Goal: Task Accomplishment & Management: Manage account settings

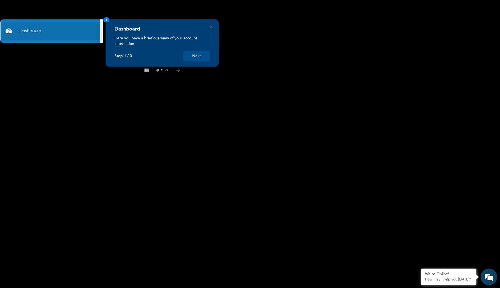
click at [197, 57] on button "Next" at bounding box center [196, 56] width 26 height 10
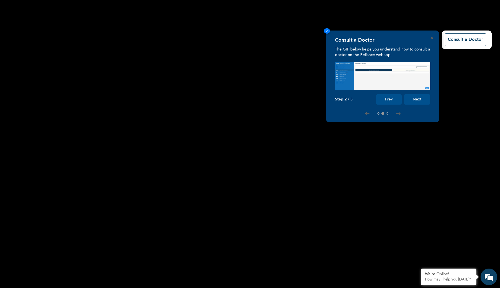
click at [415, 99] on button "Next" at bounding box center [417, 99] width 26 height 10
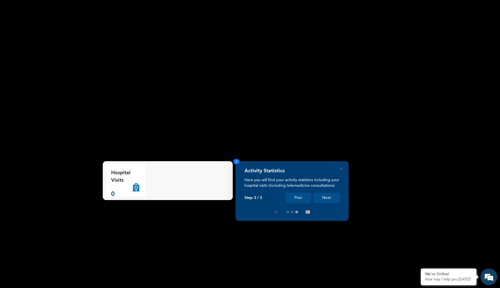
click at [332, 195] on button "Next" at bounding box center [326, 198] width 26 height 10
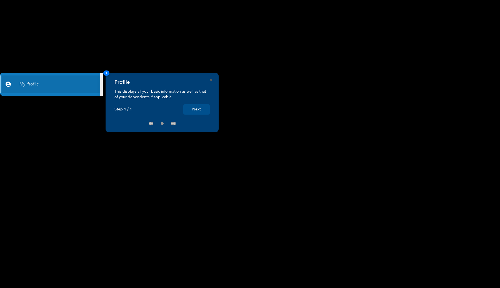
click at [202, 111] on button "Next" at bounding box center [196, 109] width 26 height 10
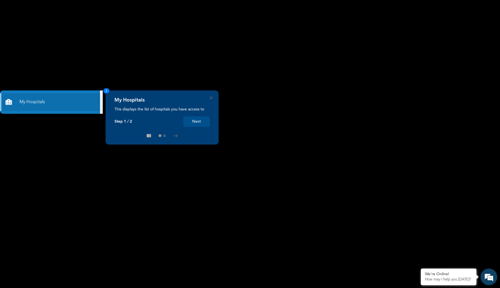
click at [199, 120] on button "Next" at bounding box center [196, 122] width 26 height 10
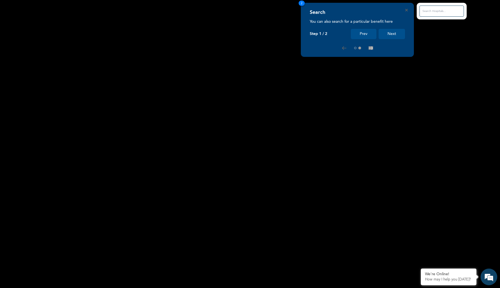
click at [396, 32] on button "Next" at bounding box center [391, 34] width 26 height 10
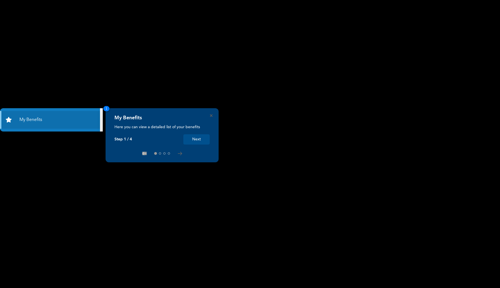
click at [64, 176] on rect at bounding box center [250, 144] width 500 height 288
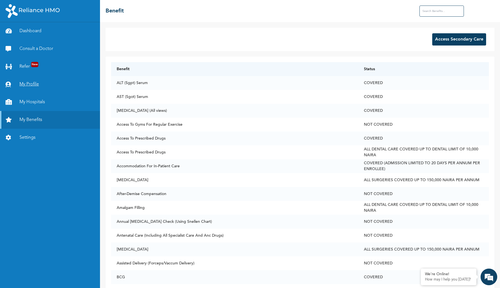
click at [33, 84] on link "My Profile" at bounding box center [50, 85] width 100 height 18
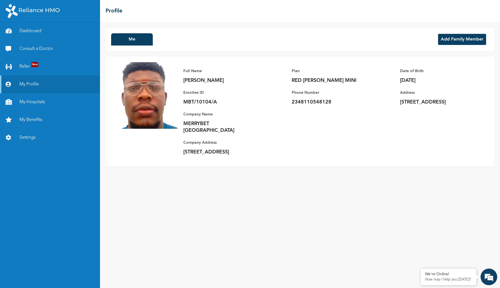
click at [471, 38] on button "Add Family Member" at bounding box center [462, 39] width 48 height 11
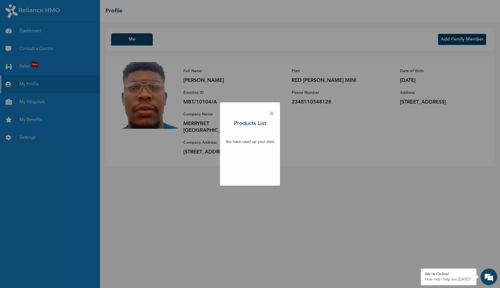
click at [272, 114] on span "×" at bounding box center [271, 114] width 5 height 12
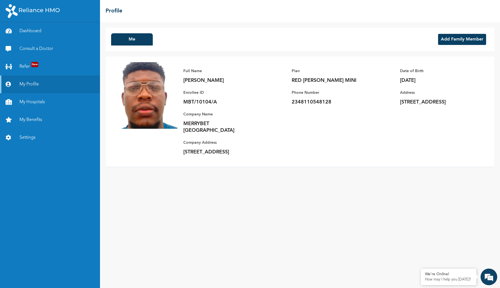
click at [467, 35] on button "Add Family Member" at bounding box center [462, 39] width 48 height 11
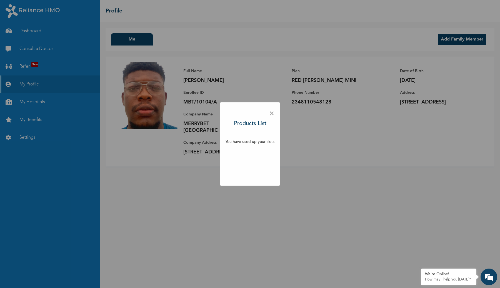
click at [271, 113] on span "×" at bounding box center [271, 114] width 5 height 12
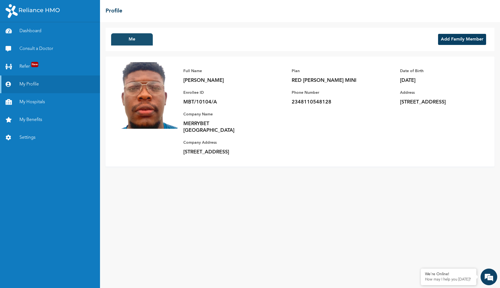
click at [138, 38] on button "Me" at bounding box center [132, 39] width 42 height 12
click at [48, 34] on link "Dashboard" at bounding box center [50, 31] width 100 height 18
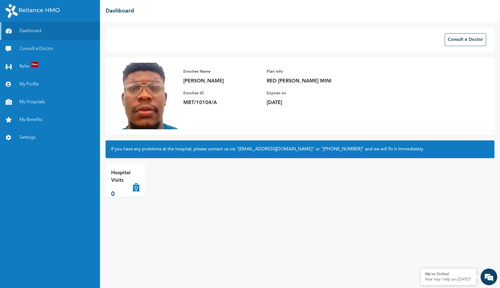
click at [125, 183] on p "Hospital Visits" at bounding box center [121, 176] width 21 height 15
click at [31, 104] on link "My Hospitals" at bounding box center [50, 102] width 100 height 18
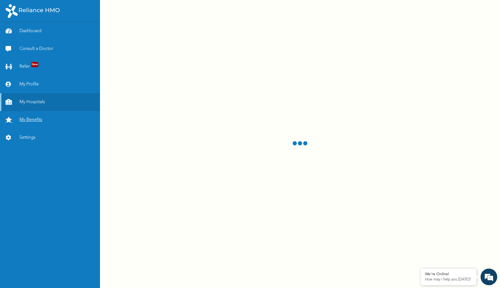
click at [35, 119] on link "My Benefits" at bounding box center [50, 120] width 100 height 18
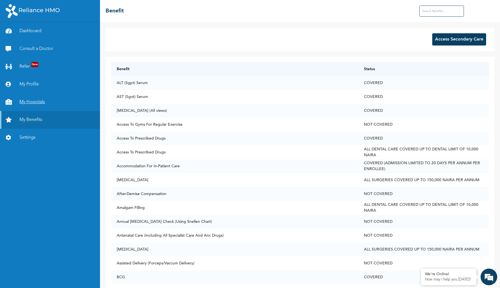
click at [42, 107] on link "My Hospitals" at bounding box center [50, 102] width 100 height 18
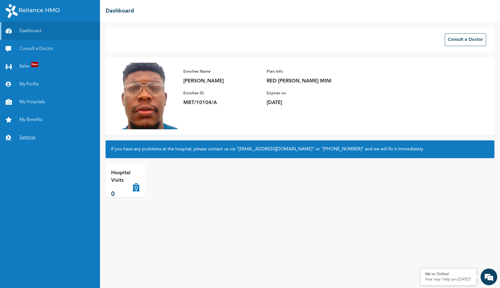
click at [32, 138] on link "Settings" at bounding box center [50, 138] width 100 height 18
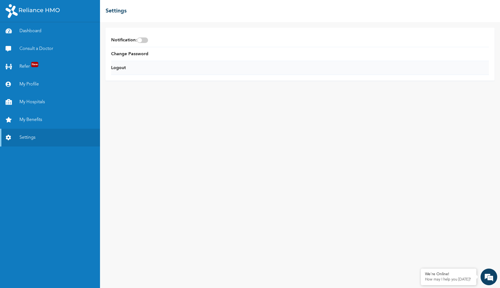
click at [128, 67] on li "Logout" at bounding box center [300, 68] width 378 height 14
click at [123, 69] on link "Logout" at bounding box center [118, 68] width 15 height 7
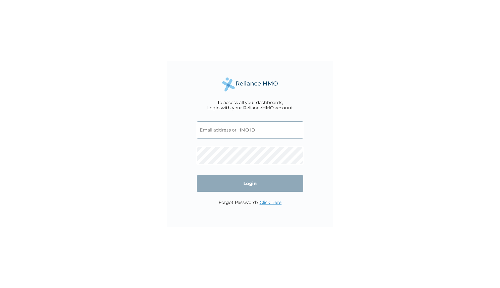
click at [239, 134] on input "text" at bounding box center [250, 130] width 107 height 17
type input "[EMAIL_ADDRESS][DOMAIN_NAME]"
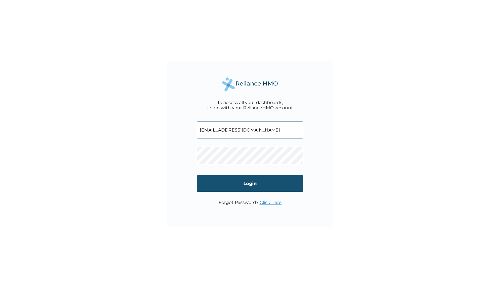
click at [229, 183] on input "Login" at bounding box center [250, 183] width 107 height 16
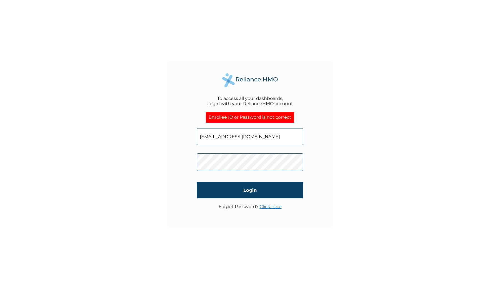
click at [265, 205] on link "Click here" at bounding box center [271, 206] width 22 height 5
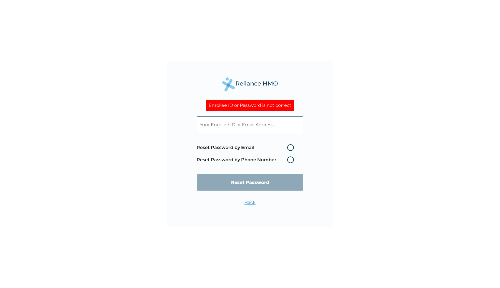
click at [290, 149] on label "Reset Password by Email" at bounding box center [247, 147] width 100 height 7
click at [288, 149] on input "Reset Password by Email" at bounding box center [283, 147] width 9 height 9
radio input "true"
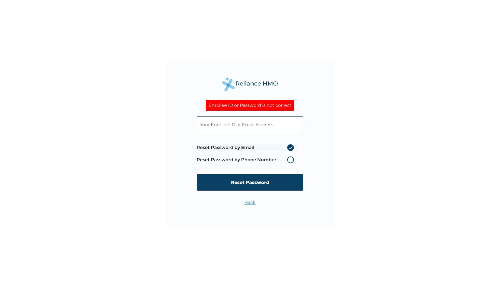
click at [236, 124] on input "text" at bounding box center [250, 124] width 107 height 17
type input "[EMAIL_ADDRESS][DOMAIN_NAME]"
click at [268, 183] on input "Reset Password" at bounding box center [250, 182] width 107 height 16
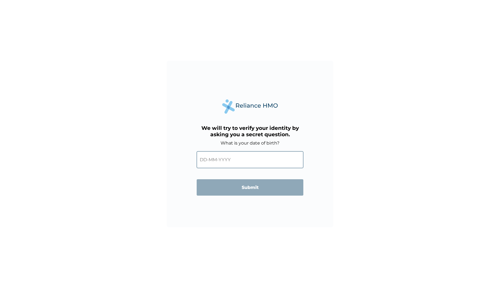
click at [245, 157] on input "text" at bounding box center [250, 159] width 107 height 17
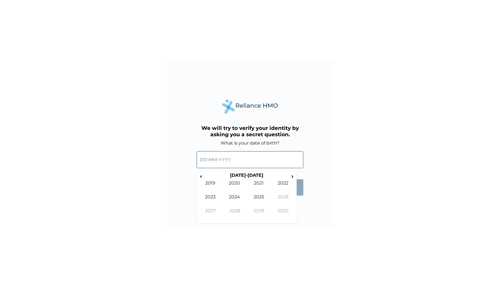
click at [202, 163] on input "text" at bounding box center [250, 159] width 107 height 17
click at [202, 162] on input "text" at bounding box center [250, 159] width 107 height 17
click at [237, 177] on th "[DATE]-[DATE]" at bounding box center [246, 177] width 85 height 8
click at [202, 177] on span "‹" at bounding box center [201, 176] width 6 height 7
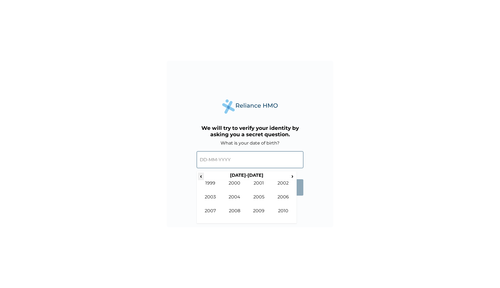
click at [202, 177] on span "‹" at bounding box center [201, 176] width 6 height 7
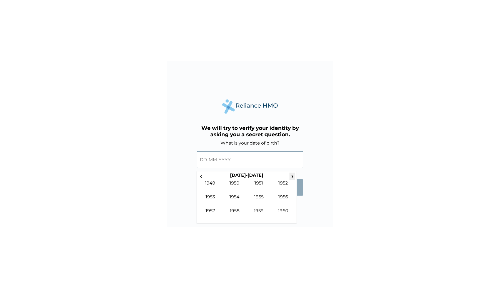
click at [293, 174] on span "›" at bounding box center [292, 176] width 6 height 7
click at [283, 182] on td "1992" at bounding box center [283, 187] width 24 height 14
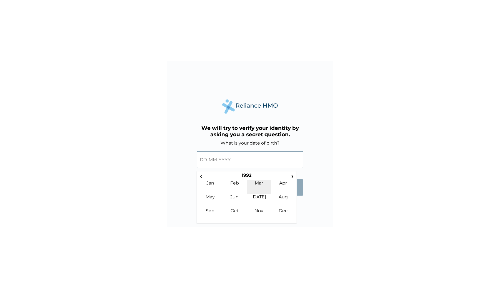
click at [259, 185] on td "Mar" at bounding box center [259, 187] width 24 height 14
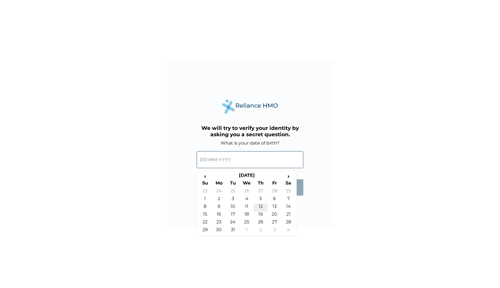
click at [262, 207] on td "12" at bounding box center [261, 208] width 14 height 8
type input "12-03-1992"
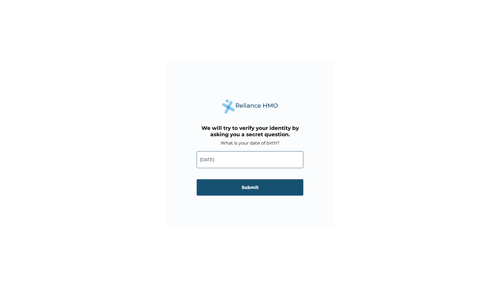
click at [271, 190] on input "Submit" at bounding box center [250, 187] width 107 height 16
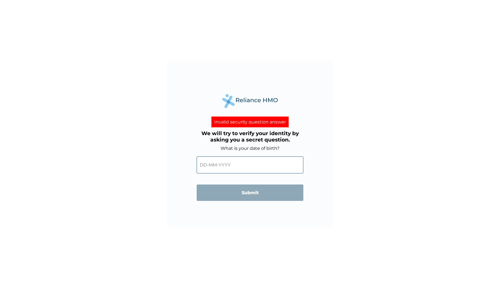
click at [212, 161] on input "text" at bounding box center [250, 165] width 107 height 17
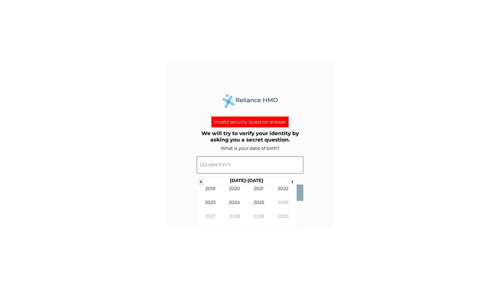
click at [201, 181] on span "‹" at bounding box center [201, 181] width 6 height 7
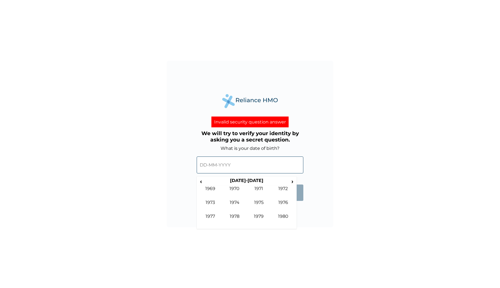
click at [297, 180] on form "What is your date of birth? ‹ 1970-1979 › 1969 1970 1971 1972 1973 1974 1975 19…" at bounding box center [250, 176] width 107 height 61
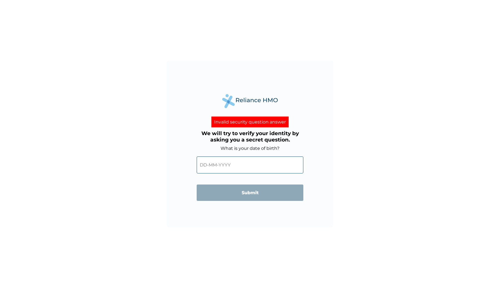
click at [258, 167] on input "text" at bounding box center [250, 165] width 107 height 17
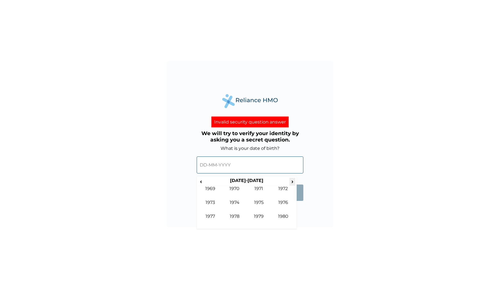
click at [295, 182] on span "›" at bounding box center [292, 181] width 6 height 7
click at [283, 189] on td "1992" at bounding box center [283, 193] width 24 height 14
click at [258, 190] on td "Mar" at bounding box center [259, 193] width 24 height 14
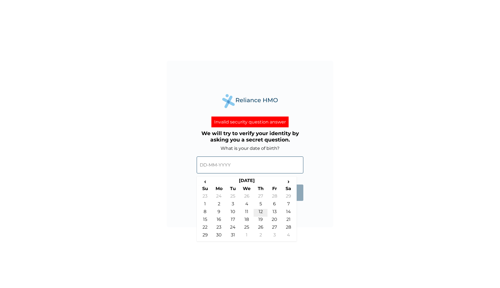
click at [261, 213] on td "12" at bounding box center [261, 213] width 14 height 8
type input "12-03-1992"
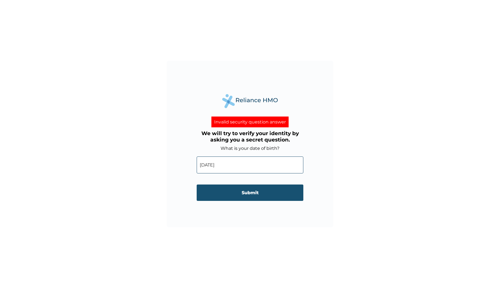
click at [255, 192] on input "Submit" at bounding box center [250, 193] width 107 height 16
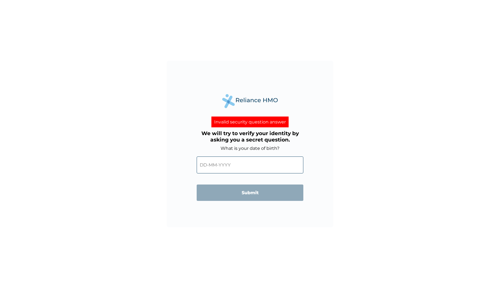
click at [221, 170] on input "text" at bounding box center [250, 165] width 107 height 17
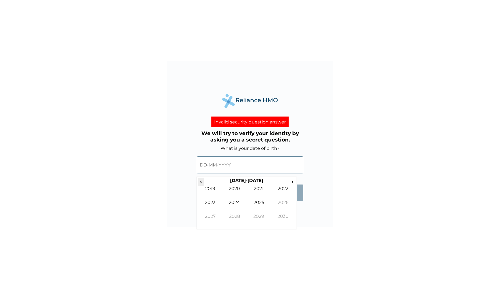
click at [203, 181] on span "‹" at bounding box center [201, 181] width 6 height 7
click at [292, 181] on span "›" at bounding box center [292, 181] width 6 height 7
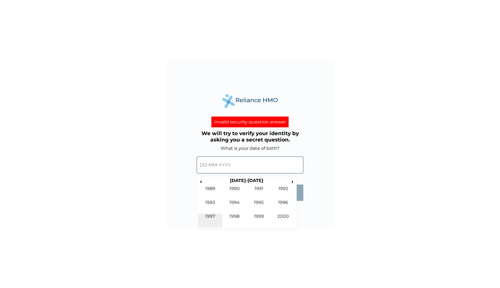
click at [218, 218] on td "1997" at bounding box center [210, 221] width 24 height 14
click at [285, 194] on td "Apr" at bounding box center [283, 193] width 24 height 14
click at [274, 196] on td "4" at bounding box center [274, 198] width 14 height 8
type input "04-04-1997"
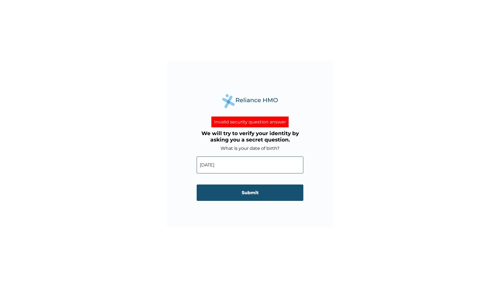
click at [244, 195] on input "Submit" at bounding box center [250, 193] width 107 height 16
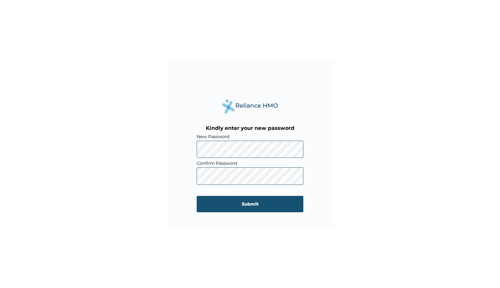
click at [245, 205] on input "Submit" at bounding box center [250, 204] width 107 height 16
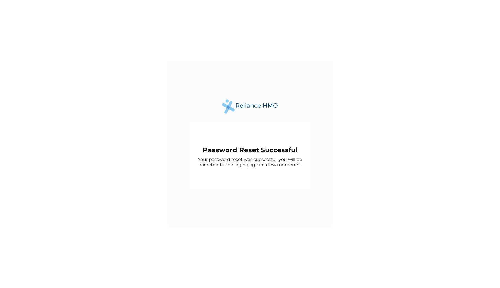
click at [240, 167] on p "Your password reset was successful, you will be directed to the login page in a…" at bounding box center [250, 162] width 114 height 11
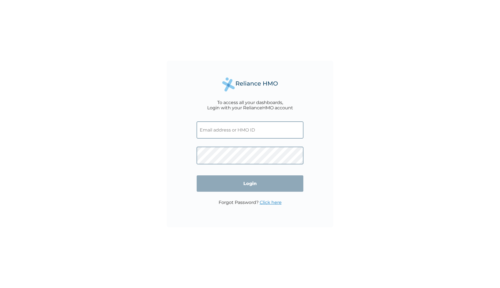
click at [227, 138] on input "text" at bounding box center [250, 130] width 107 height 17
click at [224, 134] on input "text" at bounding box center [250, 130] width 107 height 17
click at [244, 138] on input "text" at bounding box center [250, 130] width 107 height 17
type input "[EMAIL_ADDRESS][DOMAIN_NAME]"
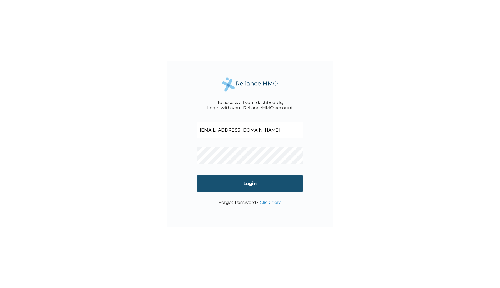
click at [254, 188] on input "Login" at bounding box center [250, 183] width 107 height 16
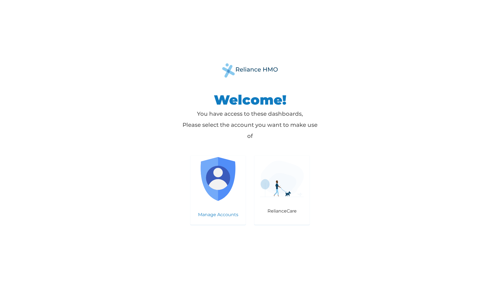
click at [222, 186] on img at bounding box center [218, 179] width 44 height 44
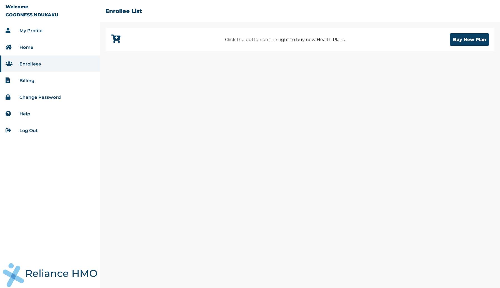
click at [34, 48] on li "Home" at bounding box center [50, 47] width 100 height 17
click at [24, 48] on link "Home" at bounding box center [26, 47] width 14 height 5
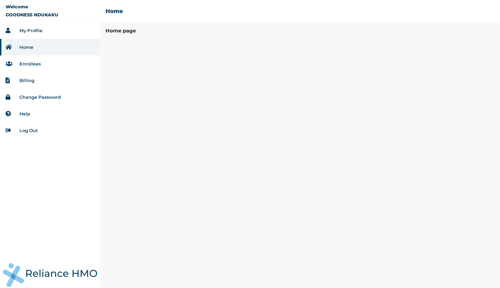
click at [37, 64] on link "Enrollees" at bounding box center [29, 63] width 21 height 5
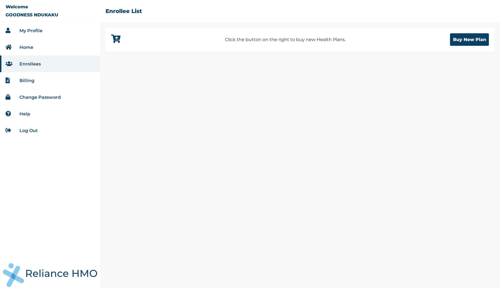
click at [23, 86] on li "Billing" at bounding box center [50, 80] width 100 height 17
click at [469, 42] on button "Buy New Plan" at bounding box center [469, 39] width 39 height 12
click at [31, 131] on link "Log Out" at bounding box center [28, 130] width 18 height 5
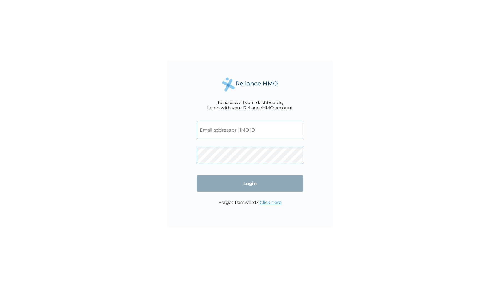
click at [234, 139] on input "text" at bounding box center [250, 130] width 107 height 17
click at [215, 129] on input "text" at bounding box center [250, 130] width 107 height 17
type input "ucheuiux@gmail.com"
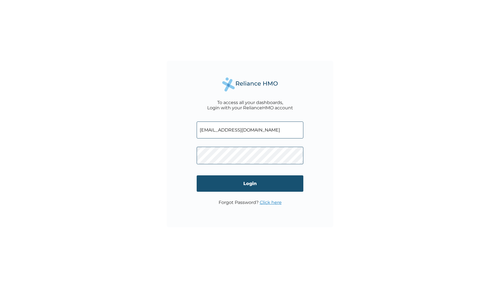
click at [248, 182] on input "Login" at bounding box center [250, 183] width 107 height 16
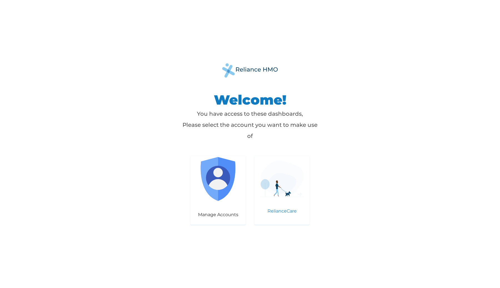
click at [293, 185] on img at bounding box center [282, 179] width 44 height 36
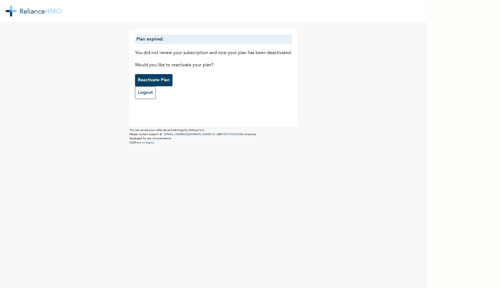
click at [166, 79] on p "Reactivate Plan" at bounding box center [154, 80] width 32 height 7
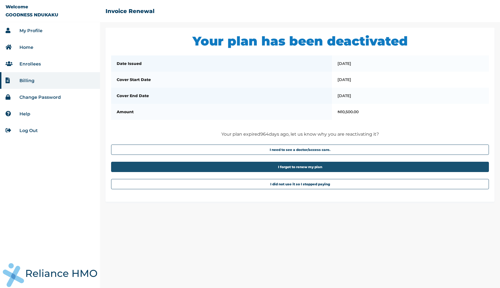
click at [303, 167] on button "I forgot to renew my plan" at bounding box center [300, 167] width 378 height 10
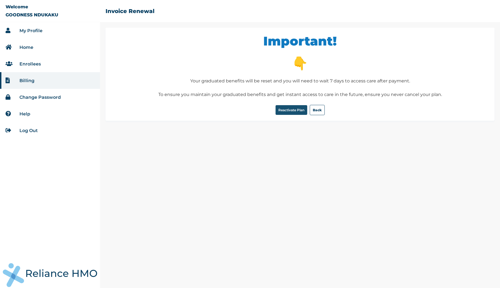
click at [288, 110] on button "Reactivate Plan" at bounding box center [291, 110] width 32 height 10
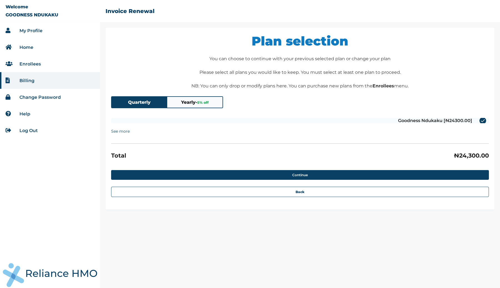
click at [122, 154] on h3 "Total" at bounding box center [118, 155] width 15 height 7
click at [38, 64] on link "Enrollees" at bounding box center [29, 63] width 21 height 5
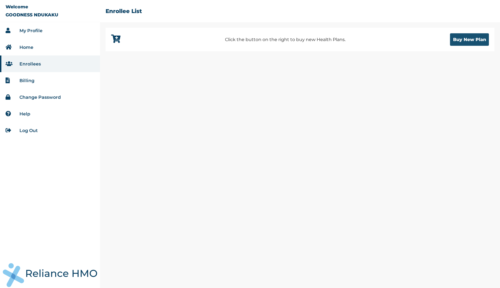
click at [469, 43] on button "Buy New Plan" at bounding box center [469, 39] width 39 height 12
